Goal: Task Accomplishment & Management: Manage account settings

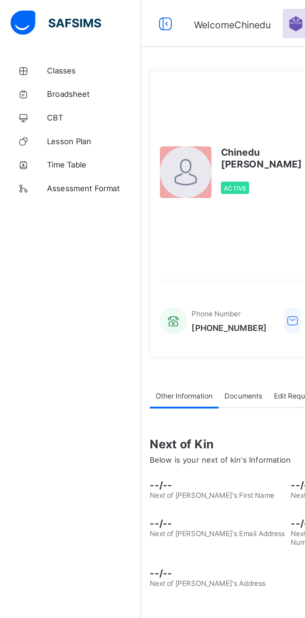
click at [31, 37] on span "Classes" at bounding box center [50, 37] width 50 height 5
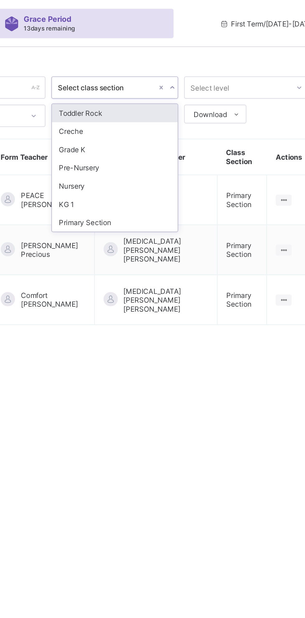
click at [171, 116] on div "Primary Section" at bounding box center [190, 118] width 67 height 10
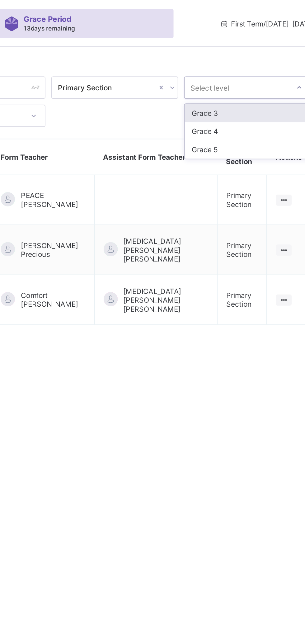
click at [232, 71] on div "Grade 4" at bounding box center [260, 70] width 67 height 10
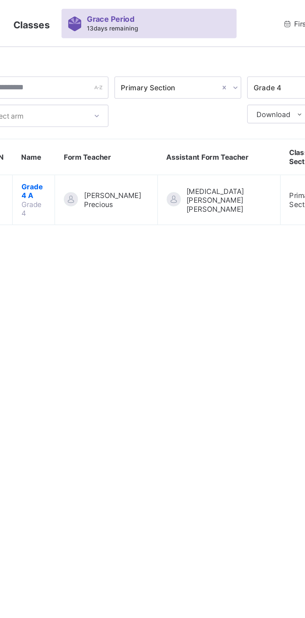
click at [113, 97] on span "Grade 4 A" at bounding box center [113, 101] width 13 height 9
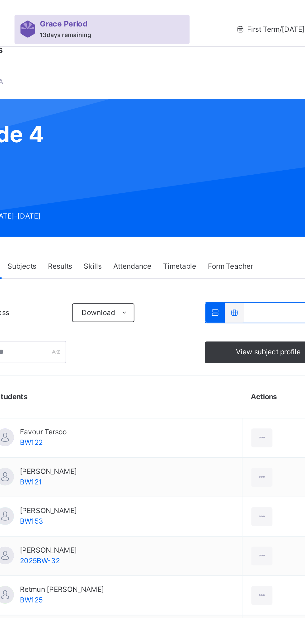
click at [188, 142] on span "Attendance" at bounding box center [188, 141] width 20 height 6
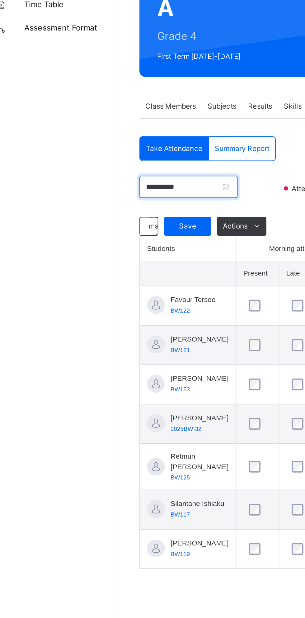
click at [138, 184] on input "**********" at bounding box center [112, 184] width 52 height 12
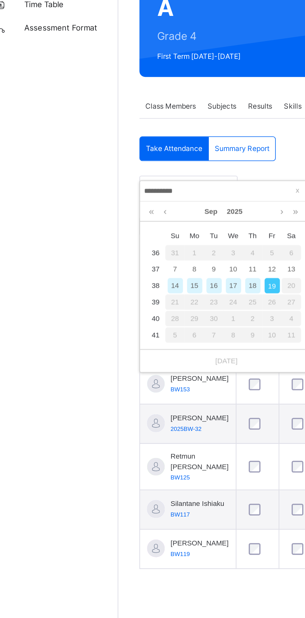
click at [146, 236] on div "18" at bounding box center [146, 236] width 8 height 8
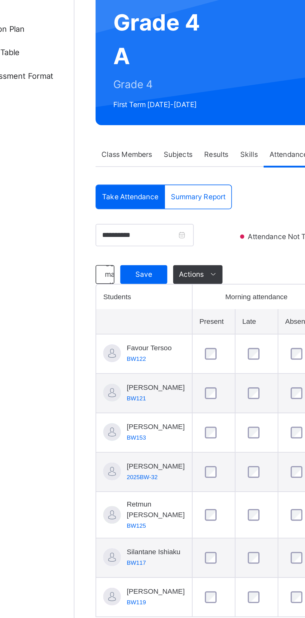
click at [113, 205] on span "Save" at bounding box center [112, 205] width 16 height 6
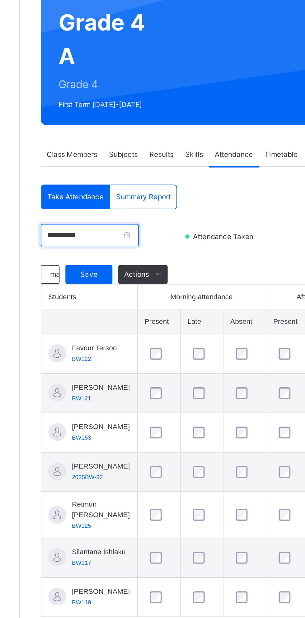
click at [138, 182] on input "**********" at bounding box center [112, 184] width 52 height 12
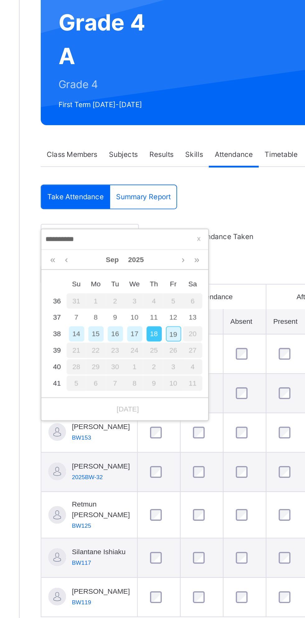
click at [157, 235] on div "19" at bounding box center [156, 236] width 8 height 8
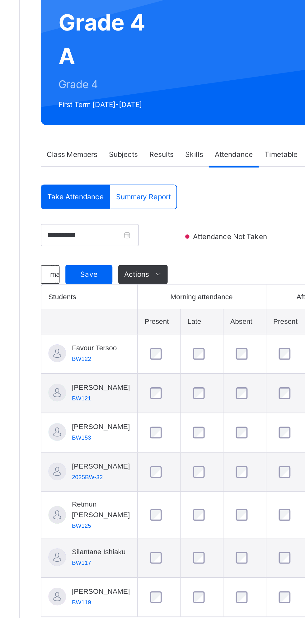
click at [111, 204] on span "Save" at bounding box center [112, 205] width 16 height 6
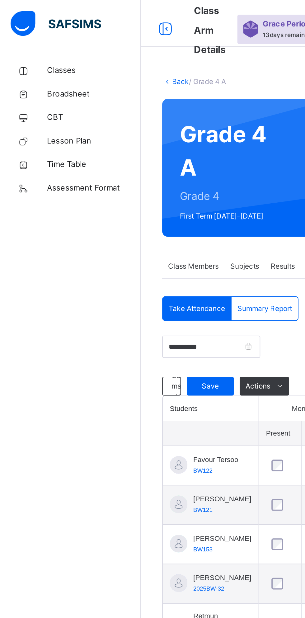
click at [46, 73] on span "Lesson Plan" at bounding box center [50, 75] width 50 height 6
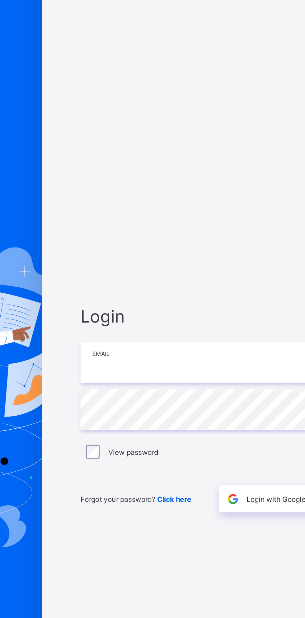
click at [146, 290] on input "email" at bounding box center [203, 290] width 162 height 22
type input "**********"
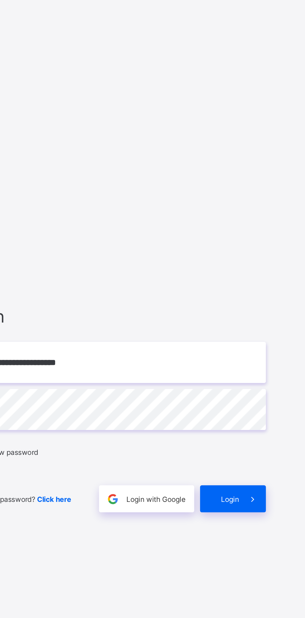
click at [264, 362] on span "Login" at bounding box center [265, 362] width 10 height 5
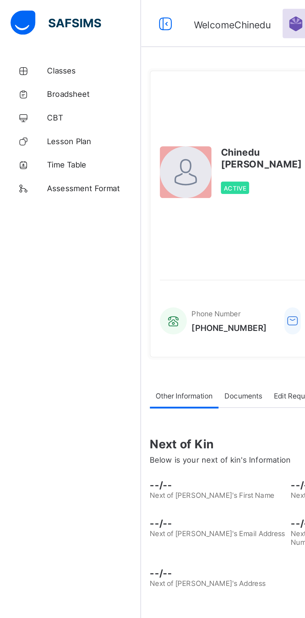
click at [32, 75] on span "Lesson Plan" at bounding box center [50, 74] width 50 height 5
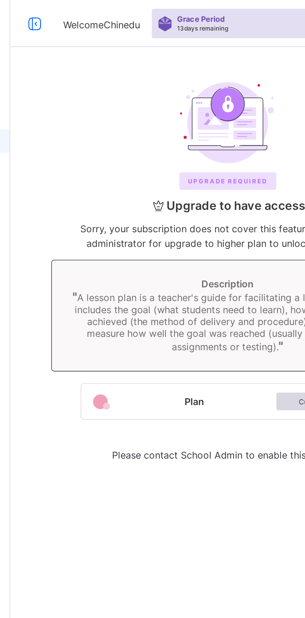
click at [115, 16] on span "Welcome Chinedu" at bounding box center [123, 13] width 41 height 6
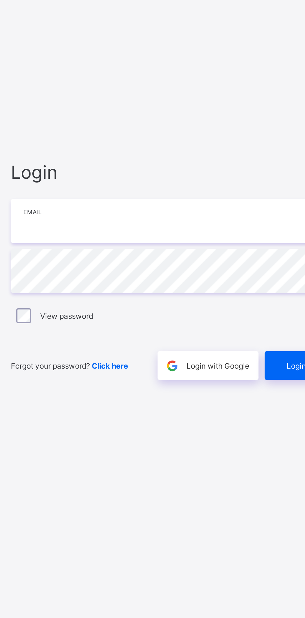
click at [230, 288] on input "email" at bounding box center [203, 290] width 162 height 22
type input "**********"
click at [264, 364] on span "Login" at bounding box center [265, 362] width 10 height 5
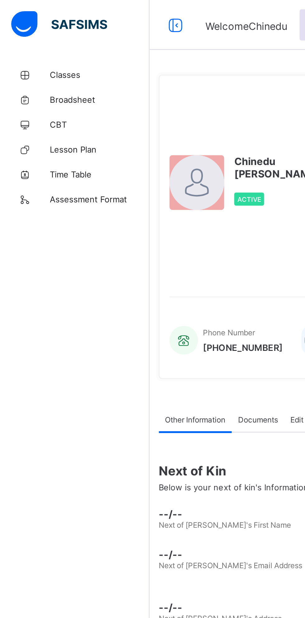
click at [54, 74] on span "Lesson Plan" at bounding box center [50, 74] width 50 height 5
